Goal: Transaction & Acquisition: Obtain resource

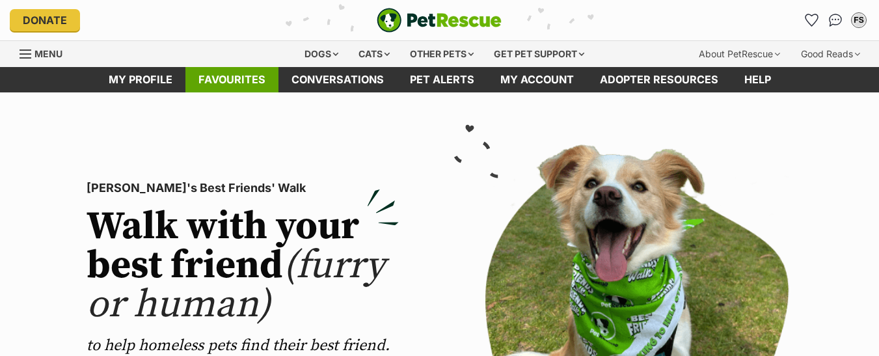
click at [235, 87] on link "Favourites" at bounding box center [231, 79] width 93 height 25
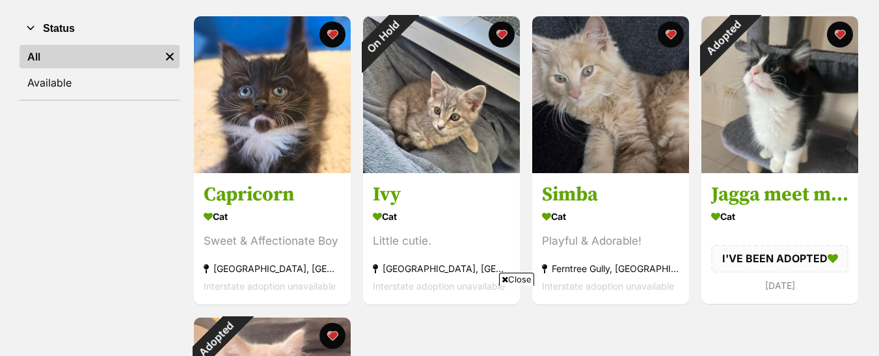
scroll to position [260, 0]
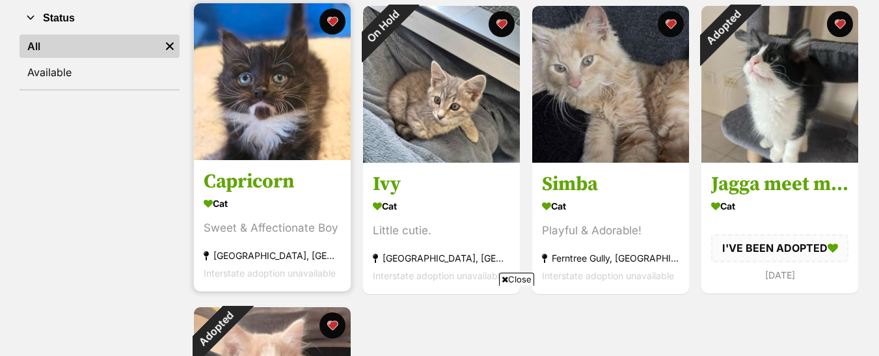
click at [275, 180] on h3 "Capricorn" at bounding box center [272, 182] width 137 height 25
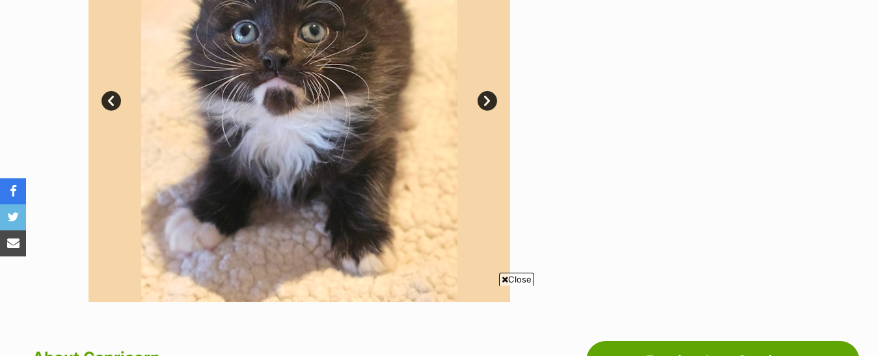
click at [493, 107] on link "Next" at bounding box center [488, 101] width 20 height 20
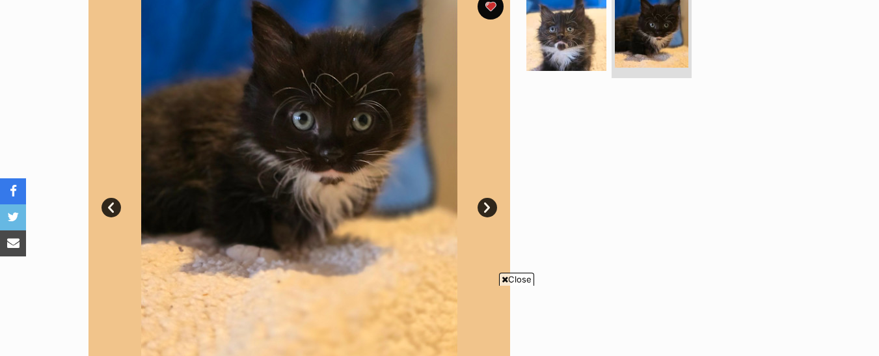
scroll to position [260, 0]
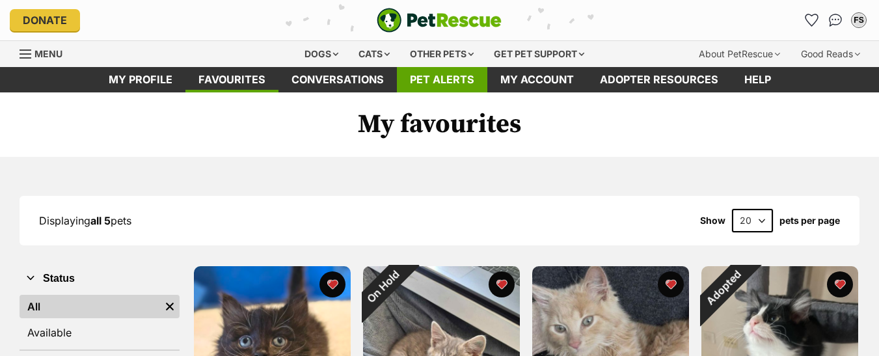
click at [444, 83] on link "Pet alerts" at bounding box center [442, 79] width 90 height 25
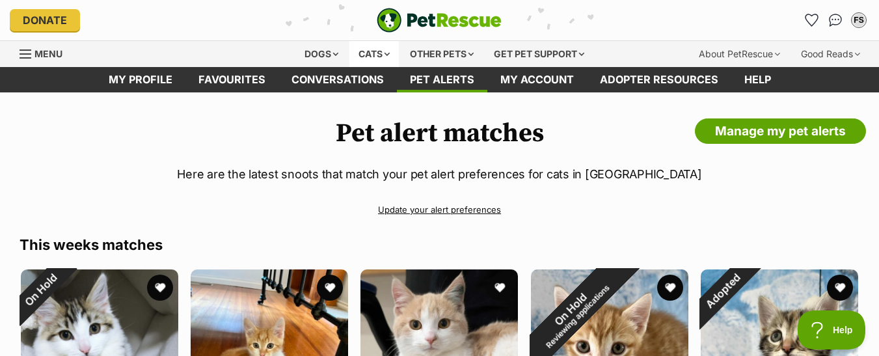
click at [387, 49] on div "Cats" at bounding box center [373, 54] width 49 height 26
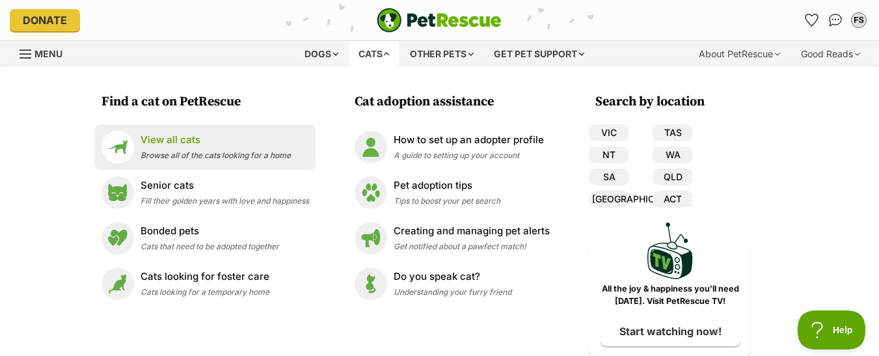
click at [167, 150] on span "Browse all of the cats looking for a home" at bounding box center [216, 155] width 150 height 10
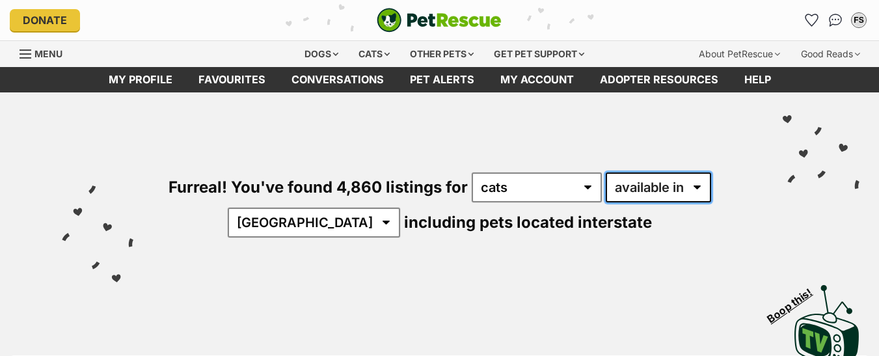
click at [695, 193] on select "available in located in" at bounding box center [658, 187] width 105 height 30
select select "disabled"
click at [606, 172] on select "available in located in" at bounding box center [658, 187] width 105 height 30
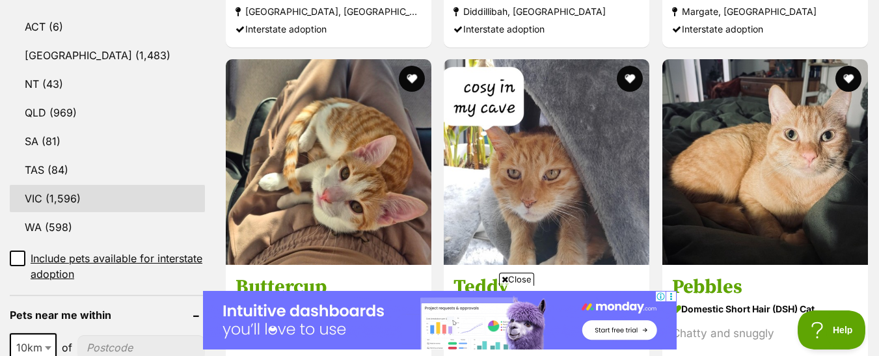
click at [56, 201] on link "VIC (1,596)" at bounding box center [107, 198] width 195 height 27
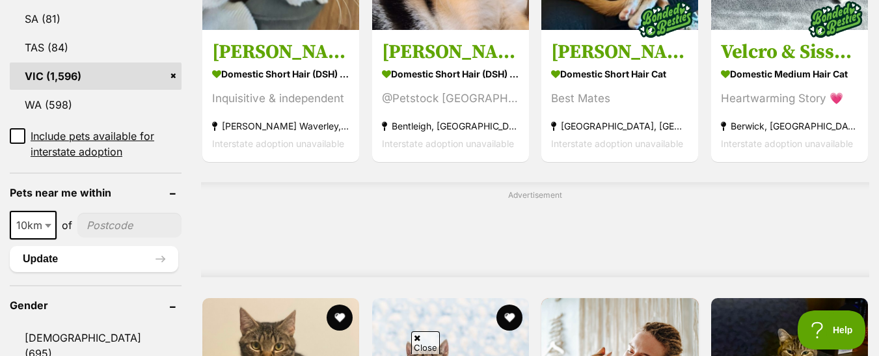
scroll to position [911, 0]
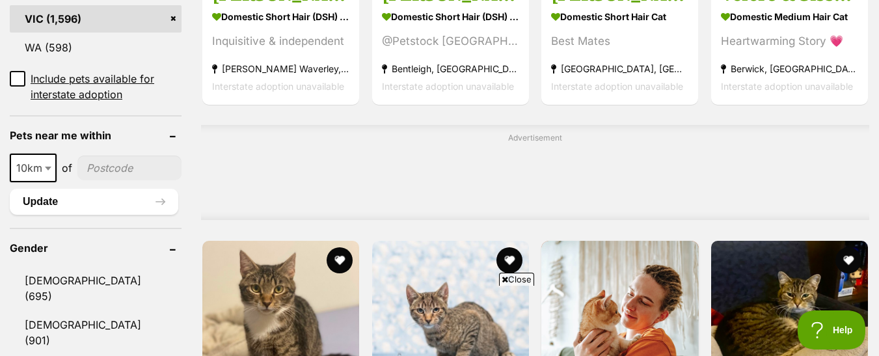
click at [46, 156] on span at bounding box center [49, 168] width 13 height 29
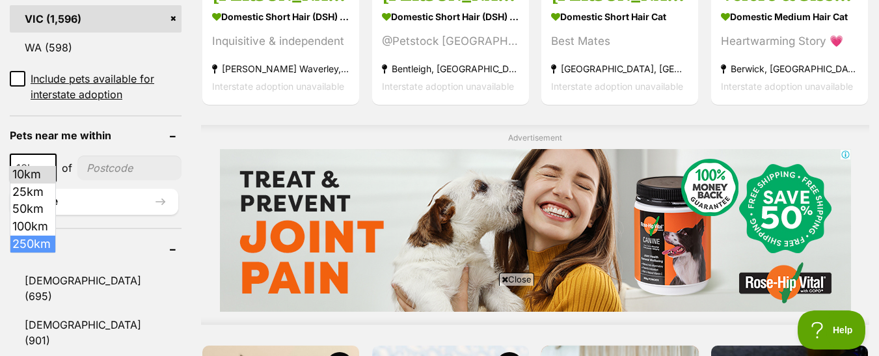
scroll to position [0, 0]
drag, startPoint x: 27, startPoint y: 245, endPoint x: 57, endPoint y: 207, distance: 49.1
select select "250"
click at [111, 155] on input"] "postcode" at bounding box center [134, 167] width 96 height 25
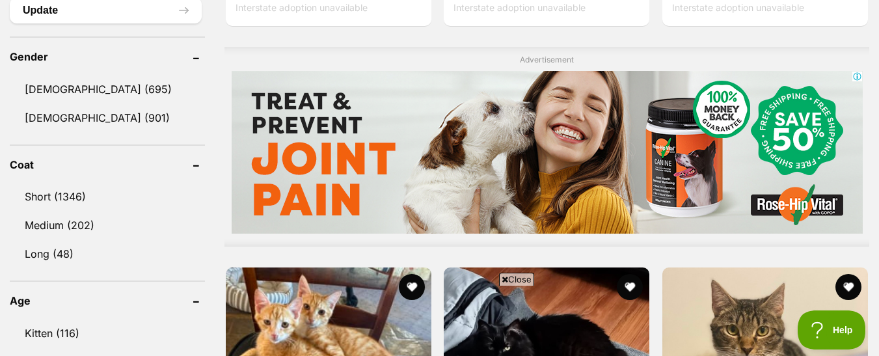
scroll to position [1171, 0]
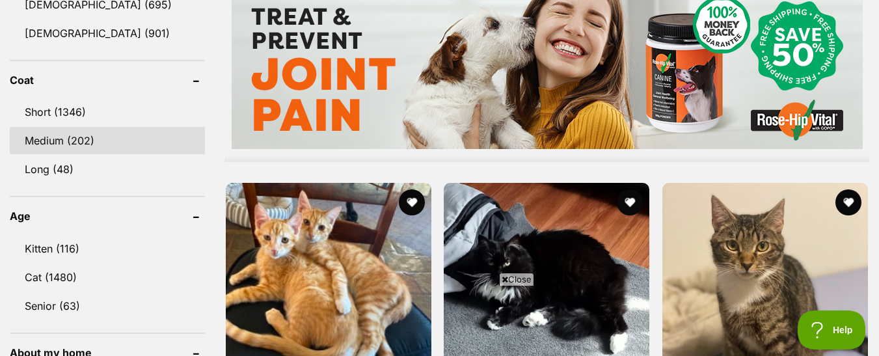
type input"] "3807"
click at [125, 146] on link "Medium (202)" at bounding box center [107, 140] width 195 height 27
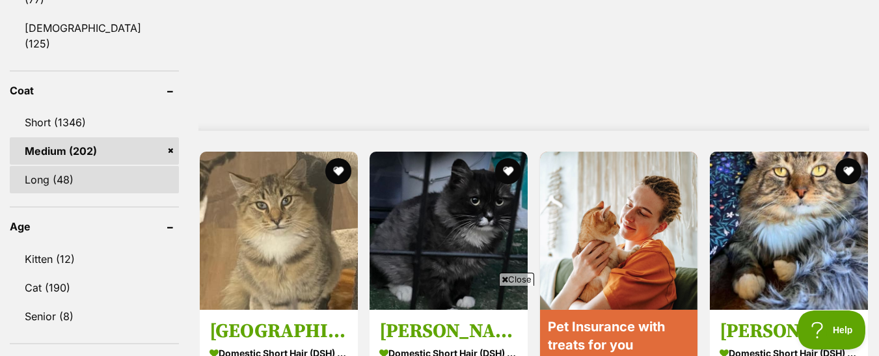
scroll to position [1171, 0]
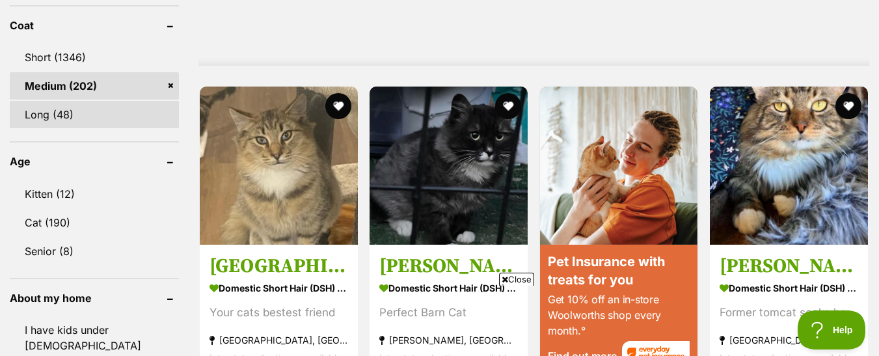
click at [129, 101] on link "Long (48)" at bounding box center [94, 114] width 169 height 27
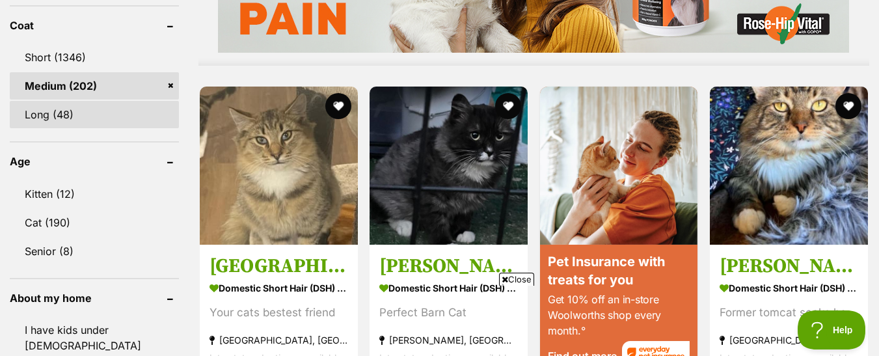
scroll to position [0, 0]
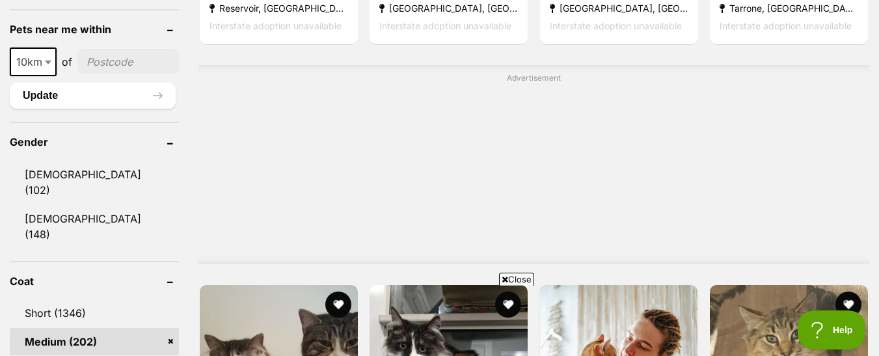
scroll to position [1171, 0]
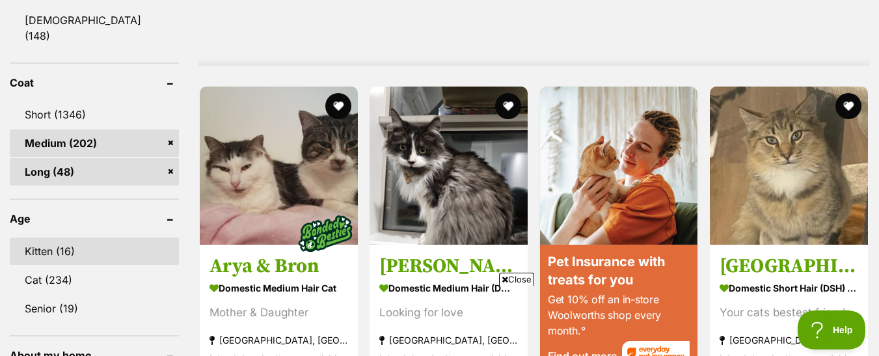
click at [76, 237] on link "Kitten (16)" at bounding box center [94, 250] width 169 height 27
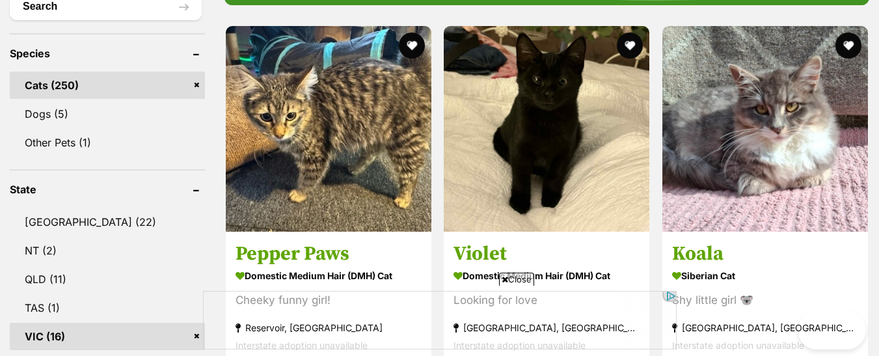
click at [517, 282] on span "Close" at bounding box center [516, 279] width 35 height 13
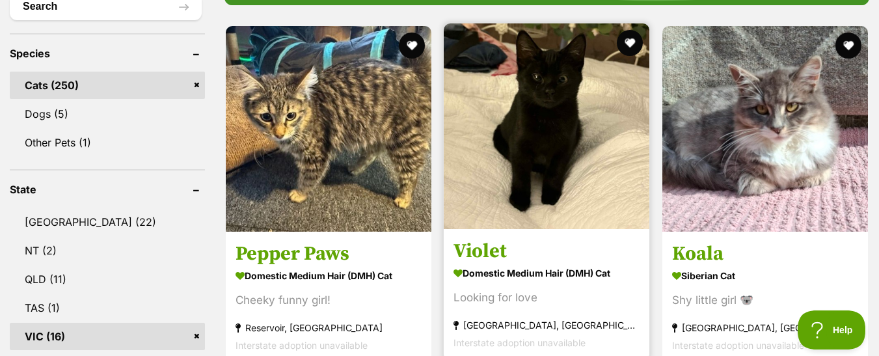
click at [533, 141] on img at bounding box center [547, 126] width 206 height 206
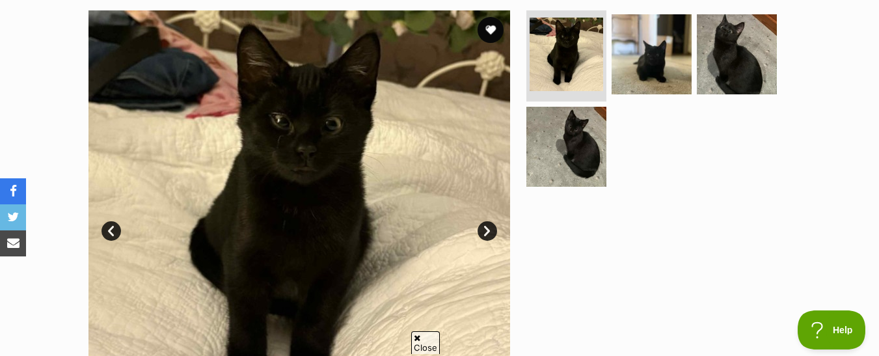
click at [489, 235] on link "Next" at bounding box center [488, 231] width 20 height 20
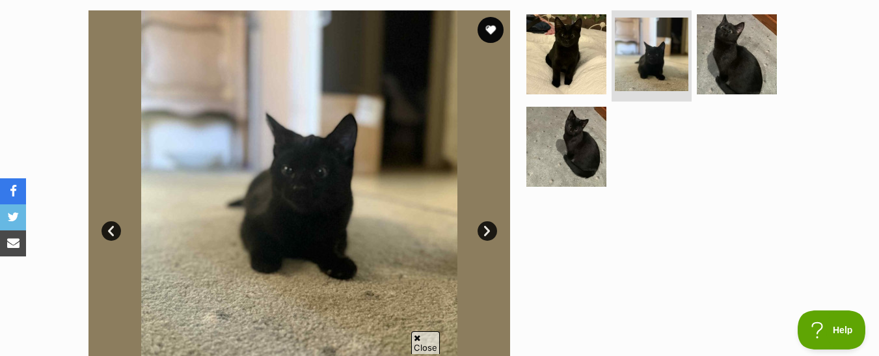
click at [489, 234] on link "Next" at bounding box center [488, 231] width 20 height 20
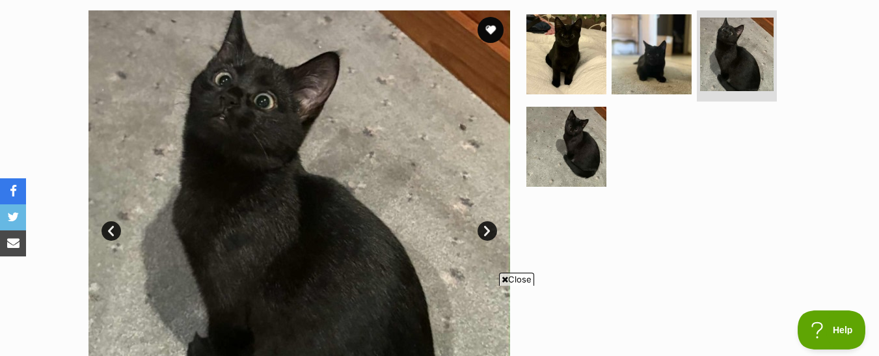
click at [489, 234] on link "Next" at bounding box center [488, 231] width 20 height 20
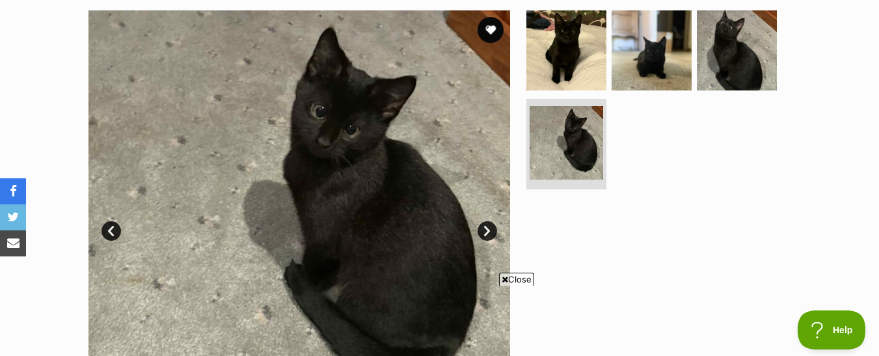
click at [489, 234] on link "Next" at bounding box center [488, 231] width 20 height 20
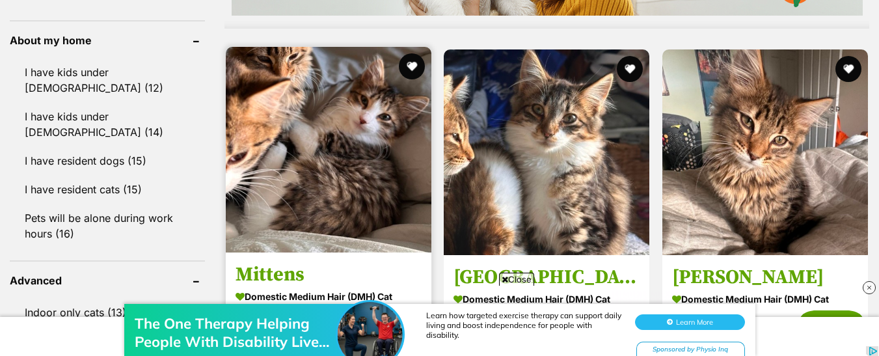
scroll to position [1424, 0]
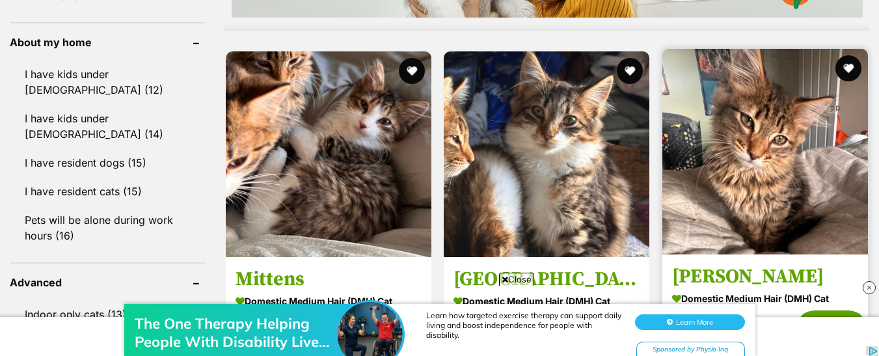
click at [749, 182] on img at bounding box center [765, 152] width 206 height 206
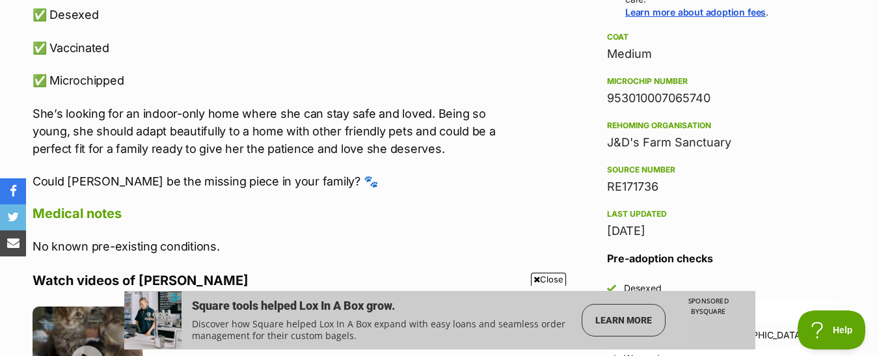
scroll to position [1041, 0]
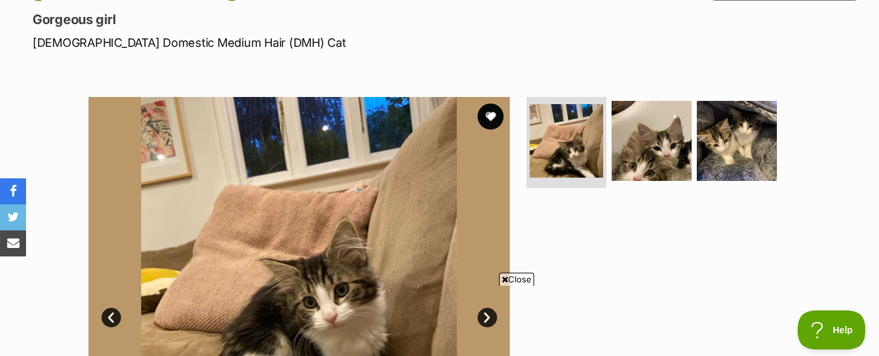
scroll to position [119, 0]
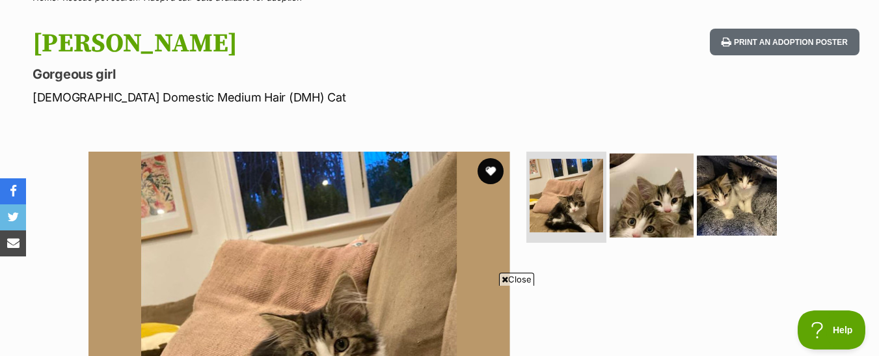
click at [662, 209] on img at bounding box center [652, 196] width 84 height 84
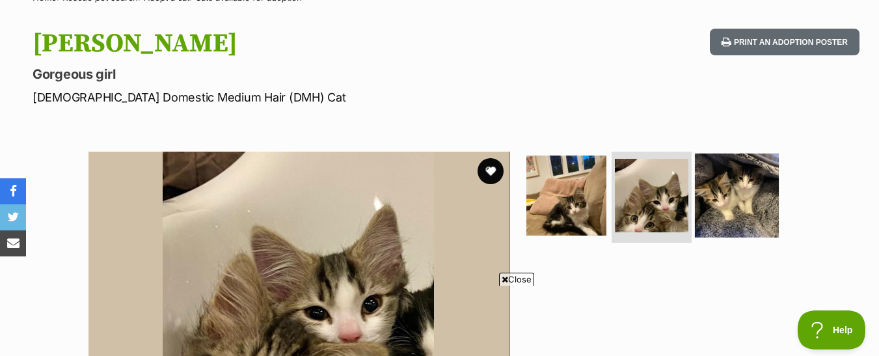
click at [727, 197] on img at bounding box center [737, 196] width 84 height 84
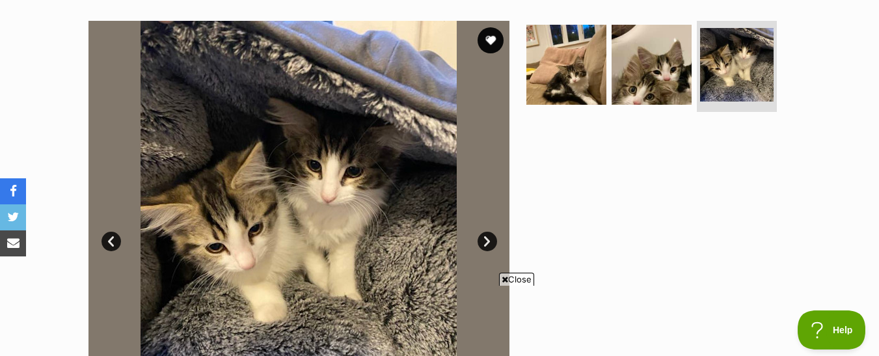
scroll to position [249, 0]
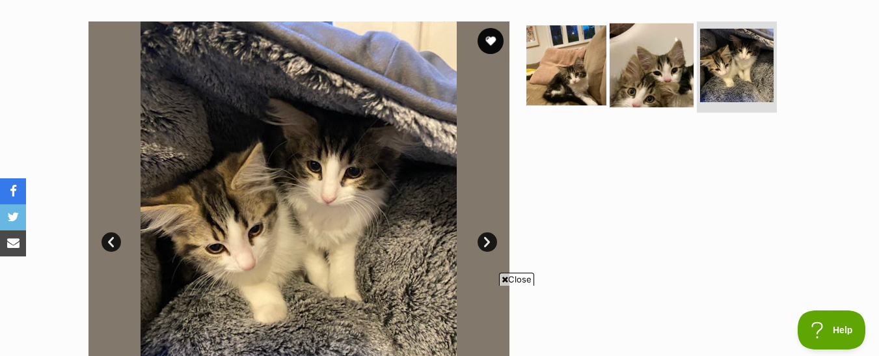
click at [653, 62] on img at bounding box center [652, 65] width 84 height 84
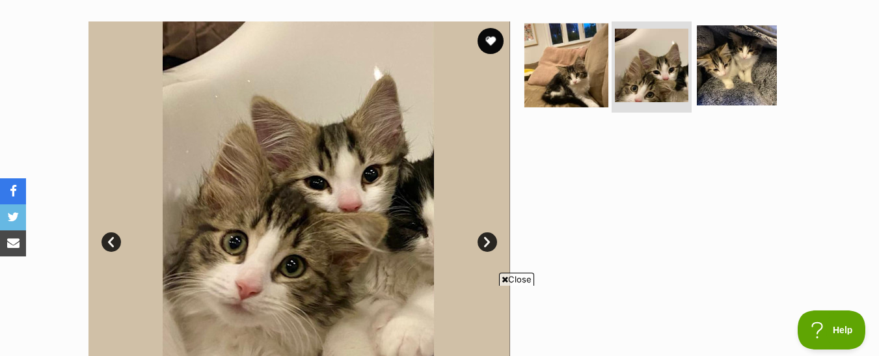
click at [562, 89] on img at bounding box center [566, 65] width 84 height 84
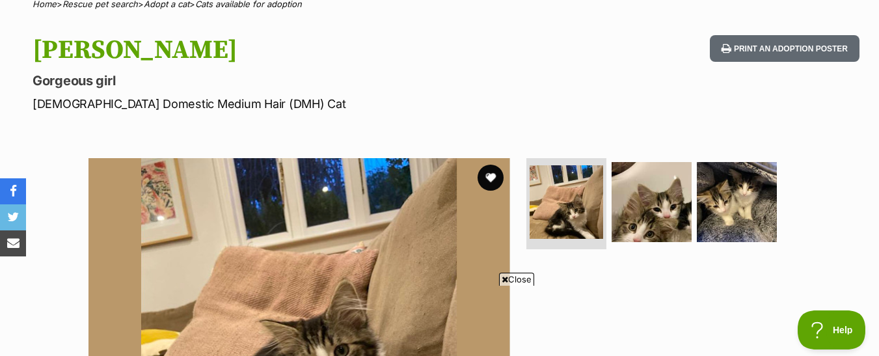
scroll to position [0, 0]
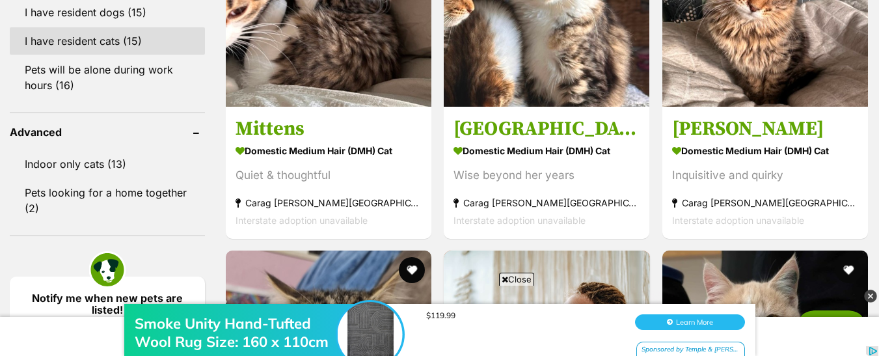
scroll to position [1594, 0]
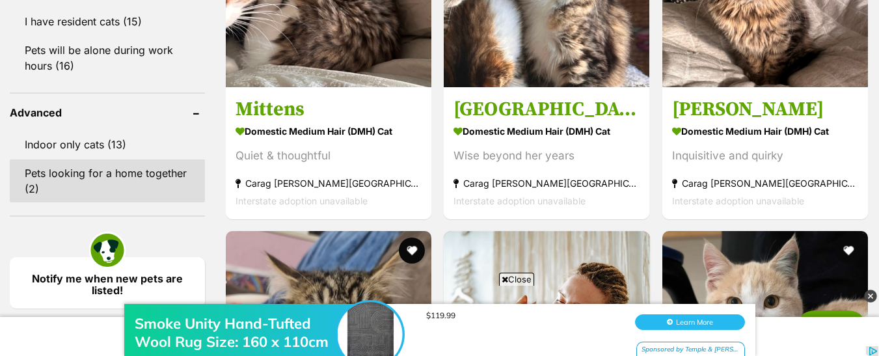
click at [99, 161] on link "Pets looking for a home together (2)" at bounding box center [107, 180] width 195 height 43
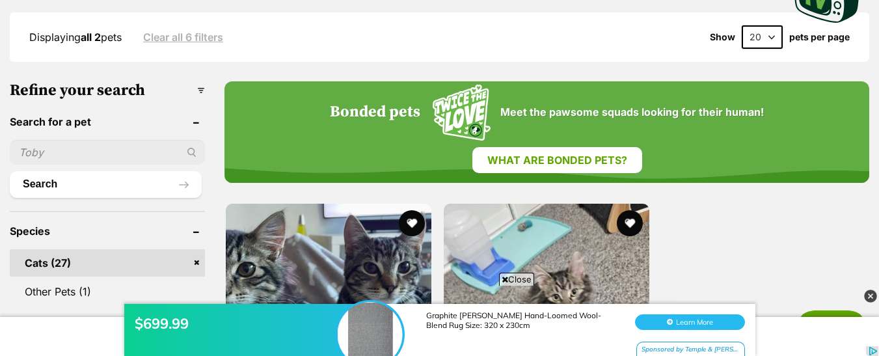
scroll to position [325, 0]
